Goal: Information Seeking & Learning: Check status

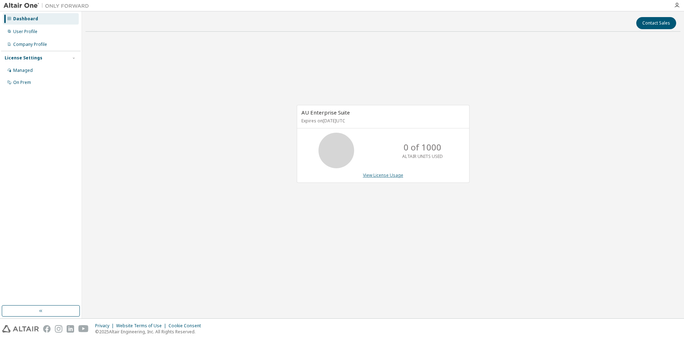
click at [377, 178] on link "View License Usage" at bounding box center [383, 175] width 40 height 6
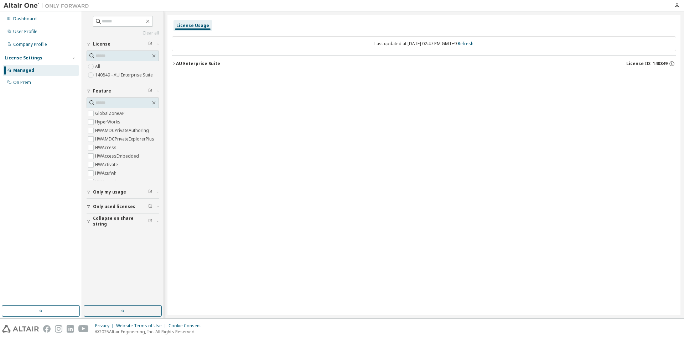
click at [643, 63] on span "License ID: 140849" at bounding box center [646, 64] width 41 height 6
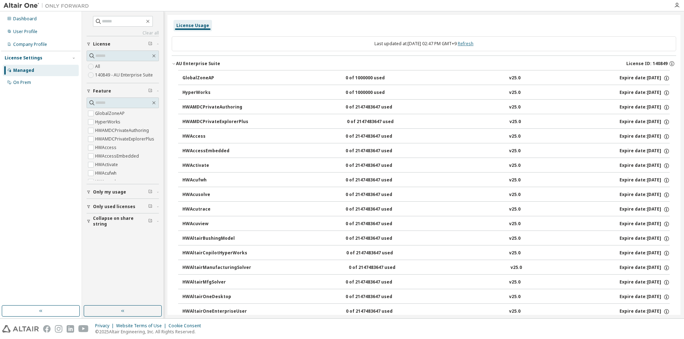
click at [469, 42] on link "Refresh" at bounding box center [465, 44] width 16 height 6
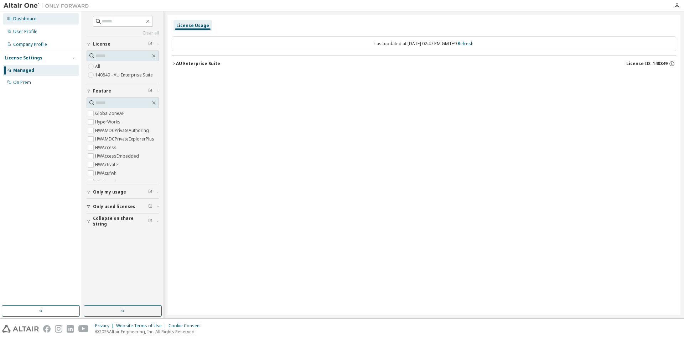
click at [33, 20] on div "Dashboard" at bounding box center [24, 19] width 23 height 6
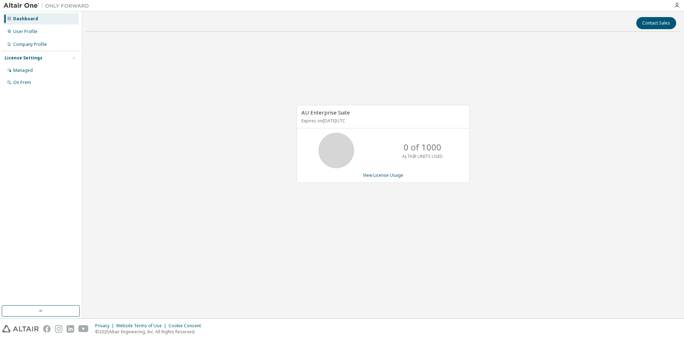
click at [33, 26] on div "Dashboard User Profile Company Profile License Settings Managed On Prem" at bounding box center [40, 50] width 79 height 77
click at [32, 31] on div "User Profile" at bounding box center [25, 32] width 24 height 6
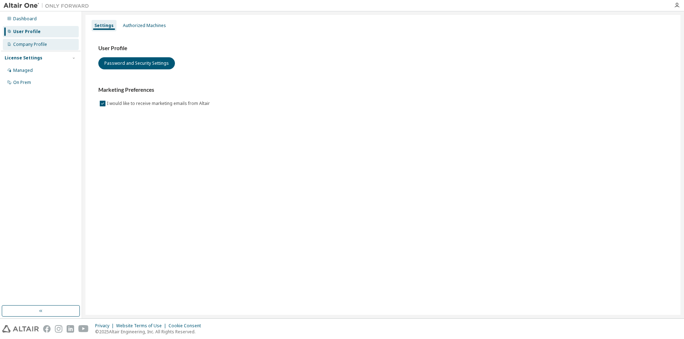
drag, startPoint x: 33, startPoint y: 41, endPoint x: 32, endPoint y: 46, distance: 5.8
click at [32, 40] on div "Company Profile" at bounding box center [41, 44] width 76 height 11
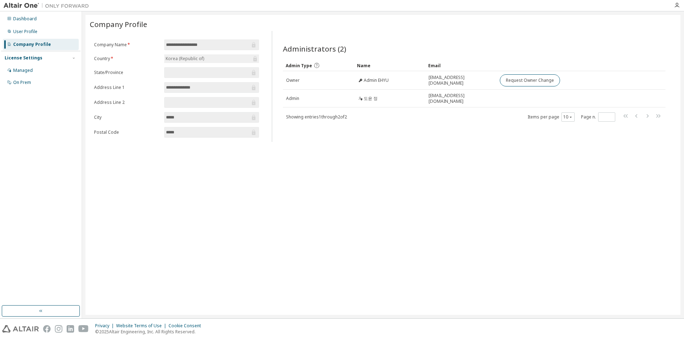
click at [183, 76] on span at bounding box center [211, 72] width 95 height 11
click at [199, 84] on input "**********" at bounding box center [208, 87] width 84 height 7
click at [30, 68] on div "Managed" at bounding box center [23, 71] width 20 height 6
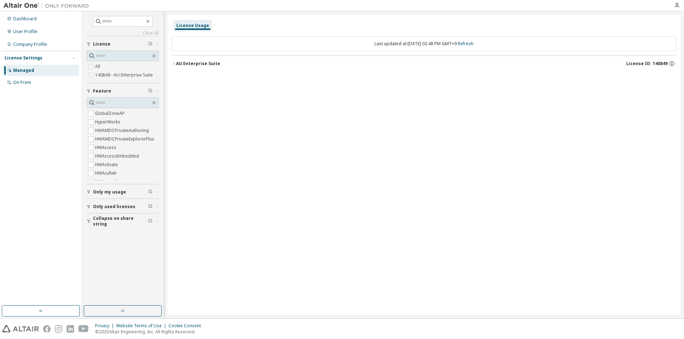
click at [187, 63] on div "AU Enterprise Suite" at bounding box center [198, 64] width 44 height 6
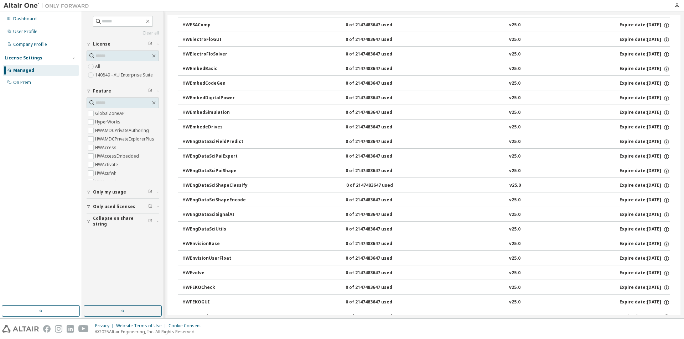
scroll to position [71, 0]
click at [120, 24] on input "text" at bounding box center [123, 21] width 43 height 7
type input "*"
type input "*******"
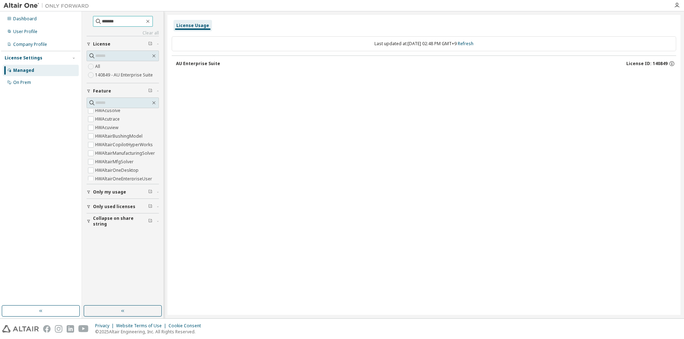
scroll to position [0, 0]
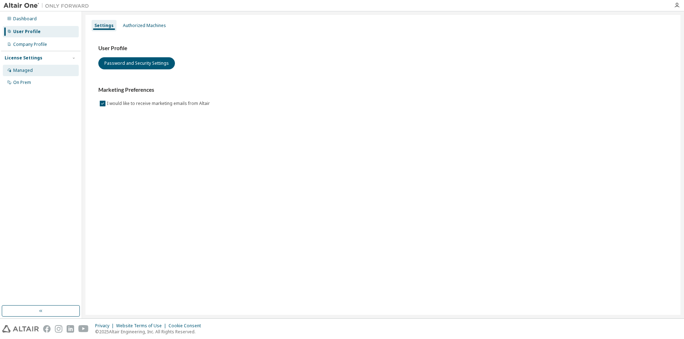
click at [26, 70] on div "Managed" at bounding box center [23, 71] width 20 height 6
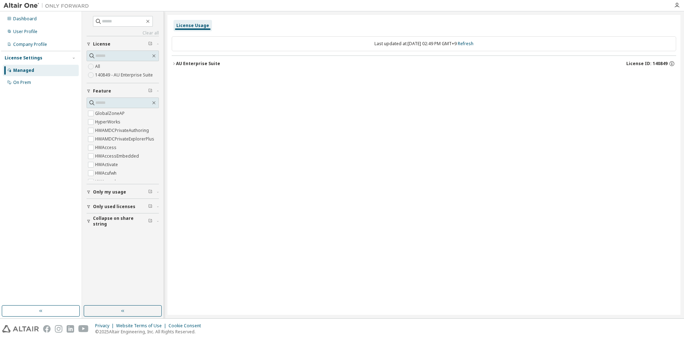
click at [113, 42] on div "License" at bounding box center [125, 44] width 64 height 6
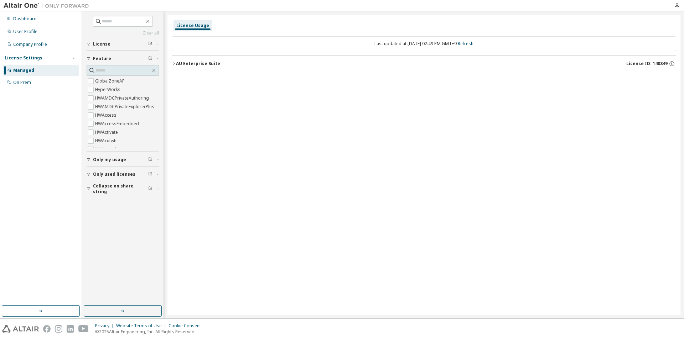
click at [110, 43] on div "License" at bounding box center [125, 44] width 64 height 6
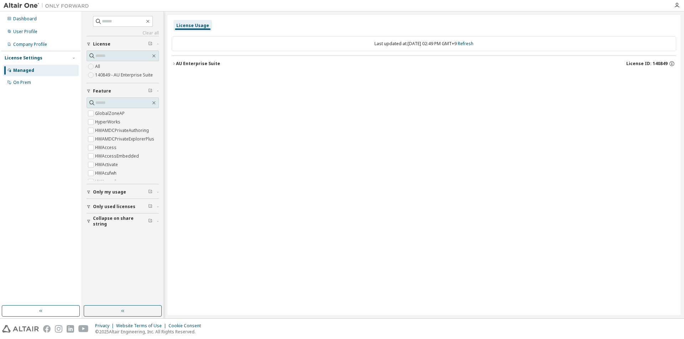
click at [192, 23] on div "License Usage" at bounding box center [192, 26] width 33 height 6
click at [667, 63] on span "License ID: 140849" at bounding box center [646, 64] width 41 height 6
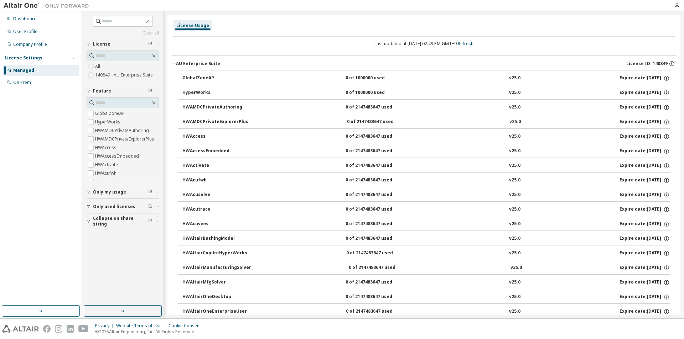
click at [668, 63] on icon "button" at bounding box center [671, 64] width 6 height 6
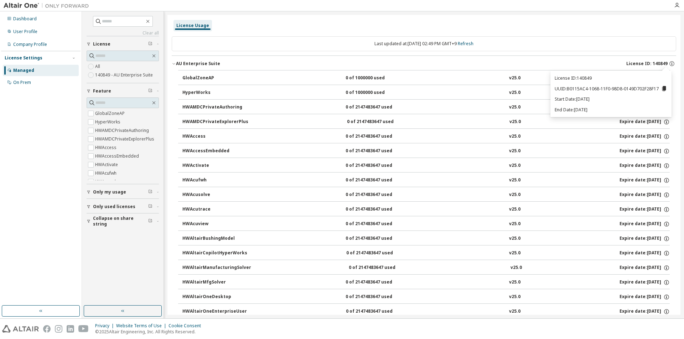
drag, startPoint x: 573, startPoint y: 109, endPoint x: 600, endPoint y: 111, distance: 27.1
click at [600, 111] on p "End Date: [DATE]" at bounding box center [610, 110] width 113 height 6
click at [604, 107] on p "End Date: [DATE]" at bounding box center [610, 110] width 113 height 6
